Goal: Task Accomplishment & Management: Use online tool/utility

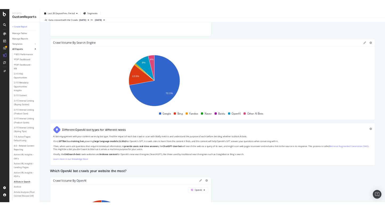
scroll to position [489, 0]
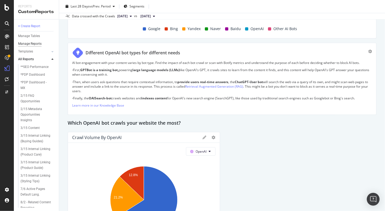
click at [37, 46] on div "Manage Reports" at bounding box center [29, 44] width 23 height 6
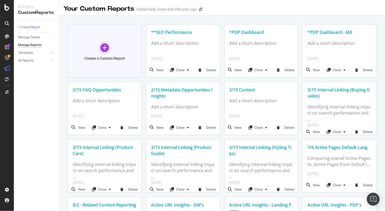
click at [108, 58] on div "Create a Custom Report" at bounding box center [104, 58] width 40 height 5
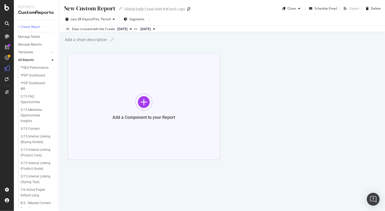
click at [145, 85] on div "Add a Component to your Report" at bounding box center [144, 106] width 152 height 107
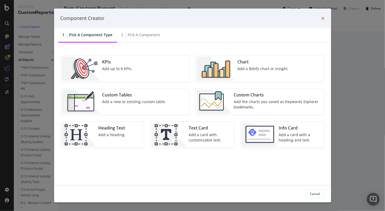
click at [323, 18] on icon "times" at bounding box center [322, 18] width 3 height 4
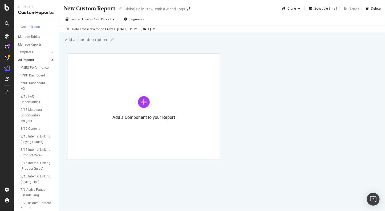
click at [83, 9] on div "New Custom Report" at bounding box center [89, 8] width 52 height 8
type input "AI Traffic Executive"
click at [149, 108] on div at bounding box center [143, 101] width 17 height 17
